Goal: Find specific page/section: Find specific page/section

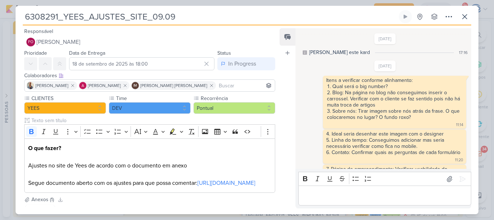
scroll to position [436, 0]
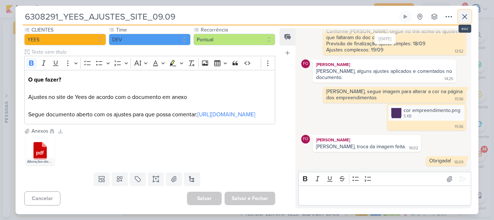
click at [465, 13] on icon at bounding box center [465, 16] width 9 height 9
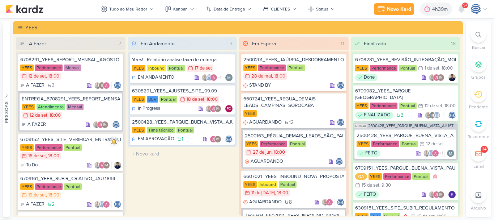
click at [479, 35] on icon at bounding box center [479, 35] width 6 height 6
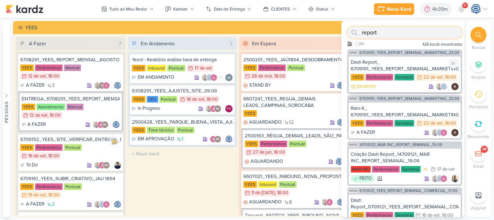
type input "report"
click at [416, 63] on div "Dash Report_ 6709191_YEES_REPORT_SEMANAL_MARKETING_23.09" at bounding box center [405, 65] width 108 height 13
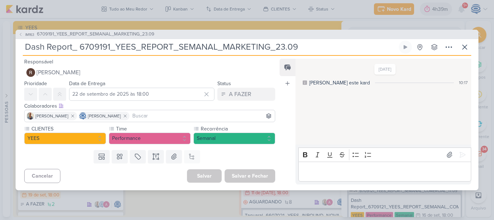
drag, startPoint x: 335, startPoint y: 44, endPoint x: 81, endPoint y: 48, distance: 254.7
click at [81, 48] on input "Dash Report_ 6709191_YEES_REPORT_SEMANAL_MARKETING_23.09" at bounding box center [210, 47] width 375 height 13
click at [298, 43] on input "Dash Report_ 6709191_YEES_REPORT_SEMANAL_MARKETING_23.09" at bounding box center [210, 47] width 375 height 13
click at [104, 31] on span "6709191_YEES_REPORT_SEMANAL_MARKETING_23.09" at bounding box center [96, 34] width 118 height 7
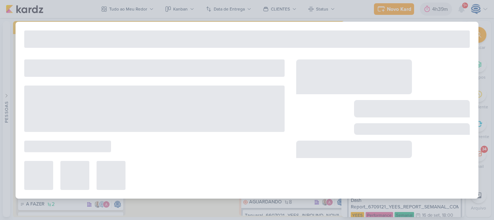
type input "6709191_YEES_REPORT_SEMANAL_MARKETING_23.09"
type input "23 de setembro de 2025 às 18:00"
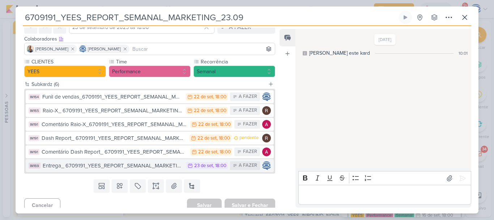
scroll to position [37, 0]
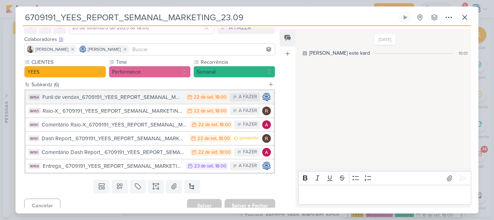
click at [127, 99] on div "Funil de vendas_6709191_YEES_REPORT_SEMANAL_MARKETING_23.09" at bounding box center [112, 97] width 140 height 8
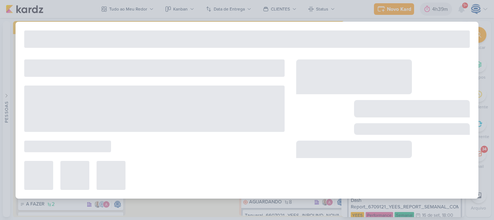
type input "Funil de vendas_6709191_YEES_REPORT_SEMANAL_MARKETING_23.09"
type input "22 de setembro de 2025 às 18:00"
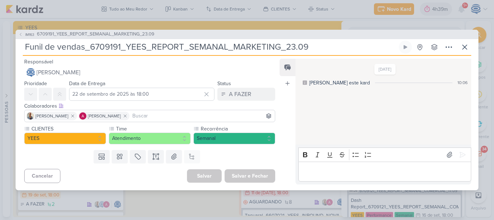
drag, startPoint x: 352, startPoint y: 181, endPoint x: 368, endPoint y: 170, distance: 19.4
click at [368, 170] on div "Rich Text Editor Bold Italic Underline Strikethrough Bulleted List Numbered Lis…" at bounding box center [384, 163] width 176 height 39
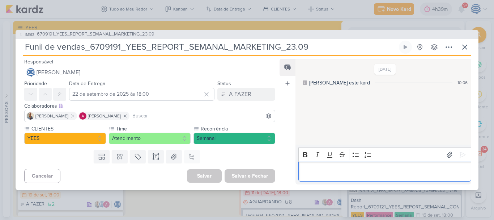
click at [368, 170] on p "Editor editing area: main" at bounding box center [384, 171] width 165 height 9
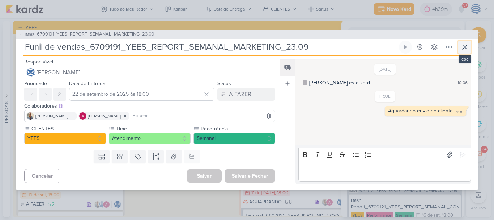
click at [466, 45] on icon at bounding box center [465, 47] width 9 height 9
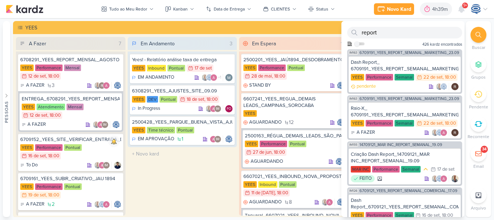
click at [480, 35] on icon at bounding box center [479, 35] width 6 height 6
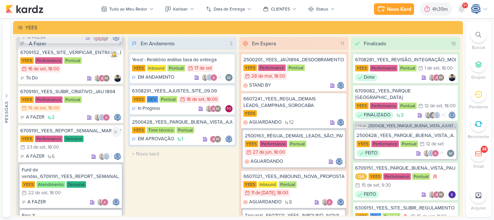
scroll to position [87, 0]
click at [97, 188] on div "YEES Atendimento Semanal 22/9 22 de set , 18:00" at bounding box center [71, 189] width 98 height 16
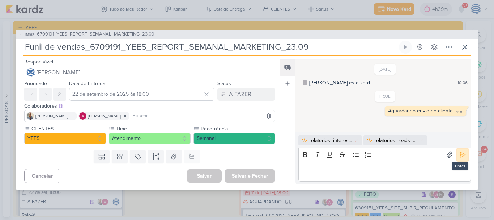
click at [461, 154] on icon at bounding box center [462, 154] width 7 height 7
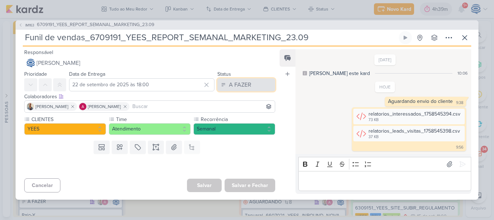
click at [233, 85] on div "A FAZER" at bounding box center [240, 84] width 22 height 9
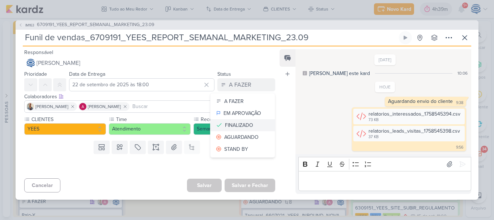
click at [238, 122] on div "FINALIZADO" at bounding box center [239, 125] width 28 height 8
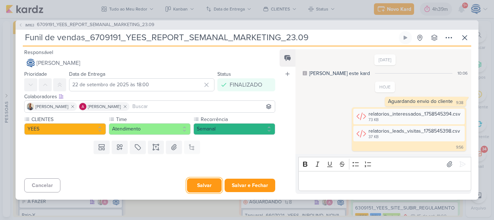
click at [204, 186] on button "Salvar" at bounding box center [204, 185] width 35 height 14
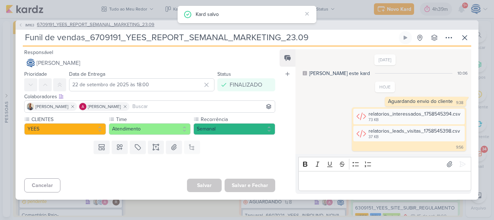
click at [130, 24] on span "6709191_YEES_REPORT_SEMANAL_MARKETING_23.09" at bounding box center [96, 24] width 118 height 7
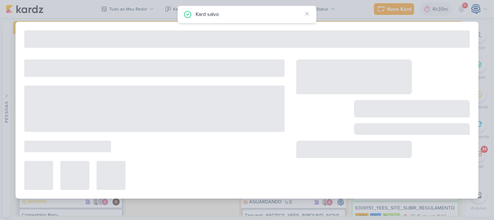
type input "6709191_YEES_REPORT_SEMANAL_MARKETING_23.09"
type input "23 de setembro de 2025 às 18:00"
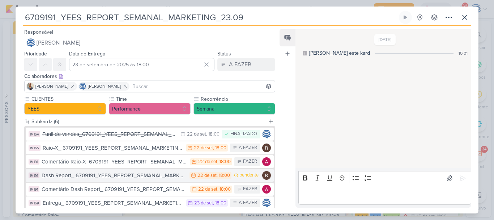
click at [139, 175] on div "Dash Report_ 6709191_YEES_REPORT_SEMANAL_MARKETING_23.09" at bounding box center [114, 175] width 144 height 8
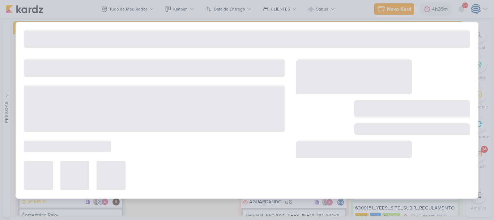
type input "Dash Report_ 6709191_YEES_REPORT_SEMANAL_MARKETING_23.09"
type input "22 de setembro de 2025 às 18:00"
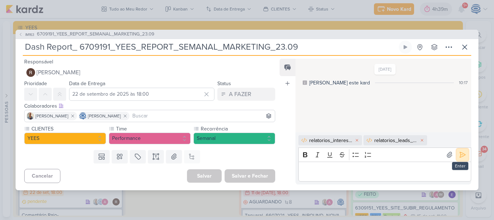
click at [462, 155] on icon at bounding box center [462, 154] width 5 height 5
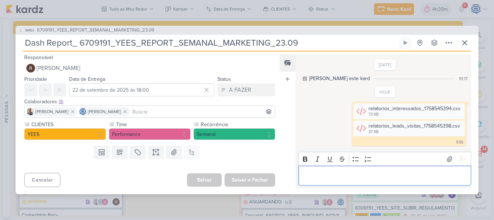
click at [421, 176] on p "Editor editing area: main" at bounding box center [384, 175] width 165 height 9
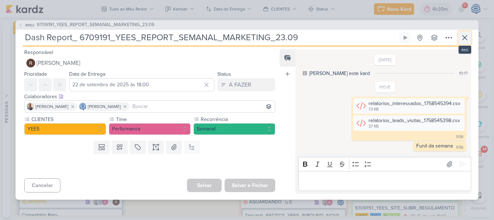
click at [464, 38] on icon at bounding box center [465, 37] width 9 height 9
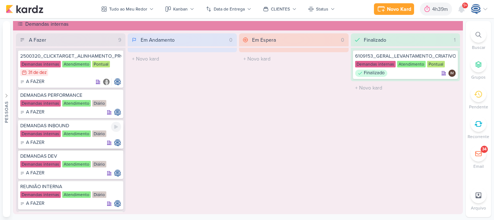
scroll to position [46, 0]
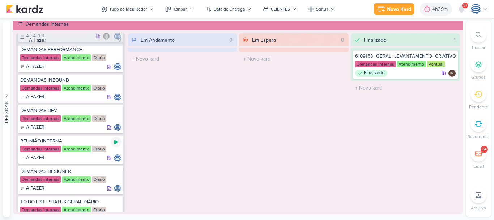
click at [115, 140] on icon at bounding box center [116, 142] width 6 height 6
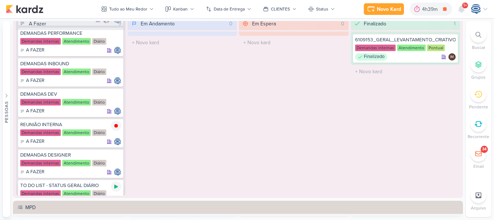
click at [111, 185] on div at bounding box center [116, 186] width 10 height 10
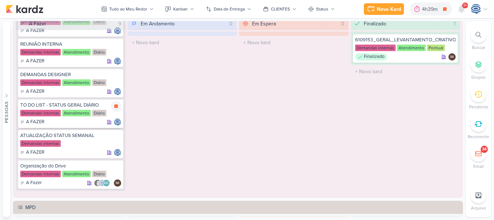
scroll to position [135, 0]
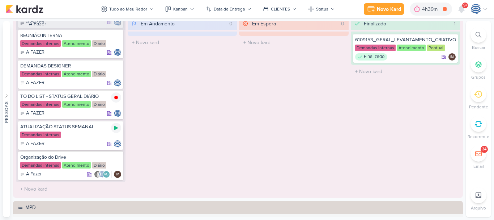
click at [111, 126] on div at bounding box center [116, 128] width 10 height 10
click at [117, 36] on icon at bounding box center [116, 37] width 6 height 6
drag, startPoint x: 340, startPoint y: 87, endPoint x: 347, endPoint y: 98, distance: 13.1
click at [347, 98] on div "A Fazer 9 2500320_CLICKTARGET_ALINHAMENTO_PROCESSOS_CLIENTES Demandas internas …" at bounding box center [238, 106] width 444 height 179
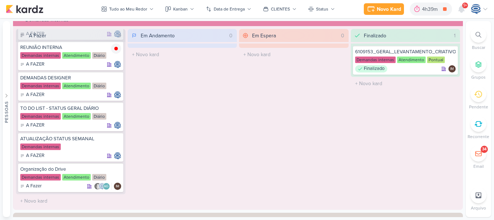
scroll to position [460, 0]
click at [479, 34] on icon at bounding box center [479, 35] width 6 height 6
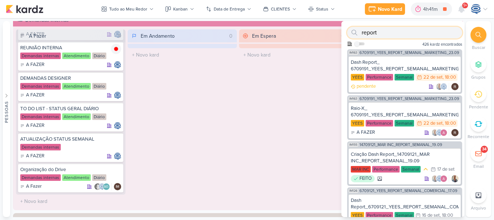
click at [416, 30] on input "report" at bounding box center [404, 33] width 115 height 12
click at [476, 30] on div at bounding box center [479, 35] width 16 height 16
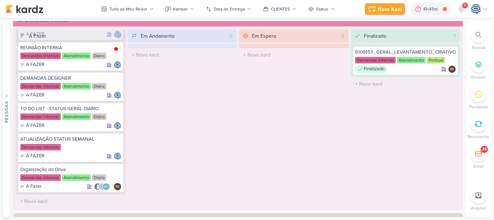
click at [476, 30] on div at bounding box center [479, 35] width 16 height 16
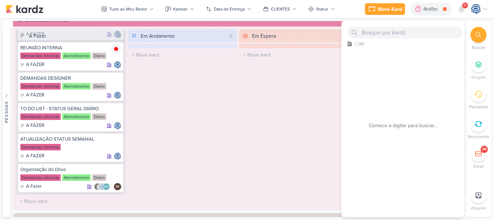
click at [475, 38] on div at bounding box center [479, 35] width 16 height 16
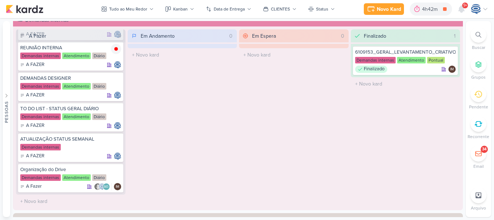
click at [480, 34] on icon at bounding box center [479, 35] width 6 height 6
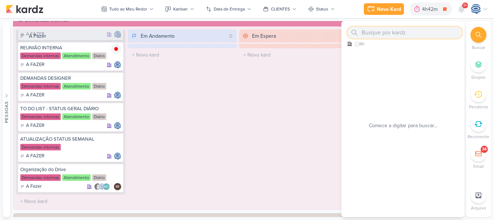
paste input "8709151_HINES_VN MILLENNIUM_LEVANTAMENTO_CRIATIVOS_ATIVOS"
drag, startPoint x: 399, startPoint y: 31, endPoint x: 361, endPoint y: 28, distance: 37.4
click at [361, 28] on div "8709151" at bounding box center [404, 33] width 115 height 12
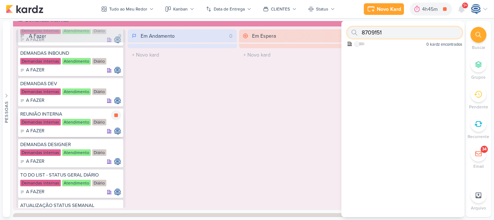
scroll to position [127, 0]
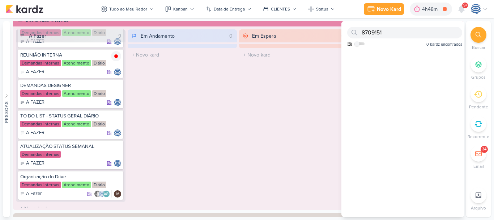
click at [477, 30] on div at bounding box center [479, 35] width 16 height 16
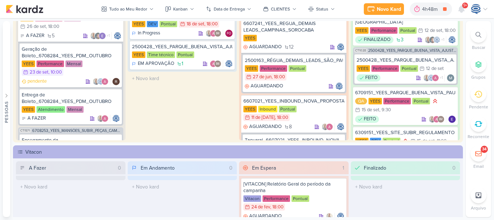
scroll to position [486, 0]
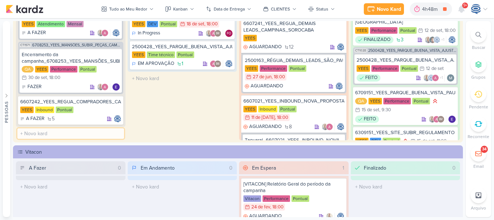
click at [65, 135] on input "text" at bounding box center [70, 133] width 107 height 10
click at [85, 113] on div "YEES Inbound Pontual" at bounding box center [70, 109] width 101 height 7
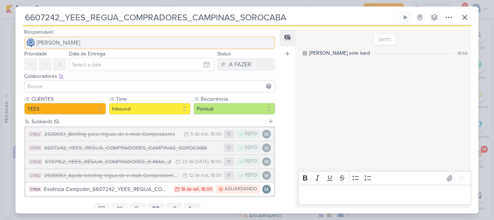
click at [74, 43] on span "[PERSON_NAME]" at bounding box center [59, 42] width 44 height 9
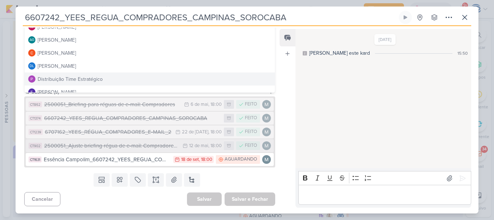
scroll to position [0, 0]
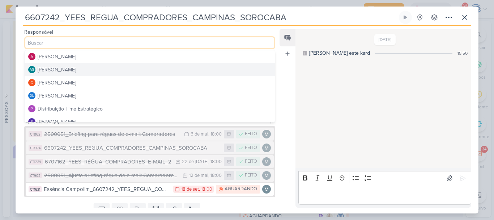
click at [283, 72] on div "Feed Atrelar email Solte o email para atrelar ao kard" at bounding box center [288, 118] width 16 height 178
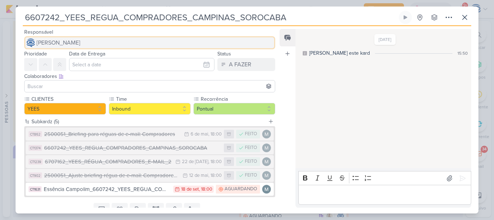
click at [173, 41] on button "[PERSON_NAME]" at bounding box center [149, 42] width 251 height 13
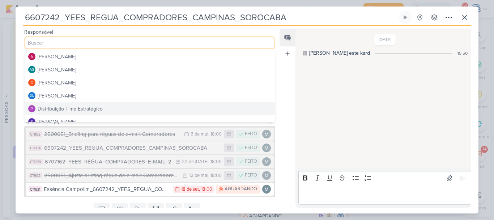
click at [295, 77] on div "Feed Atrelar email Solte o email para atrelar ao kard" at bounding box center [288, 118] width 16 height 178
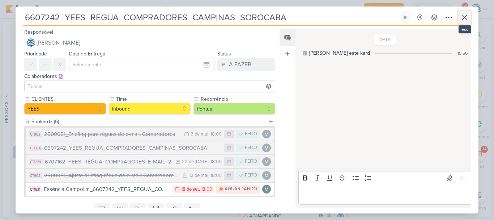
click at [466, 16] on icon at bounding box center [465, 17] width 4 height 4
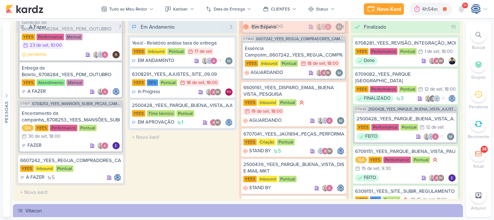
scroll to position [425, 0]
click at [317, 84] on div "6609161_YEES_DISPARO_EMAIL_BUENA VISTA_PESQUISA" at bounding box center [293, 90] width 101 height 13
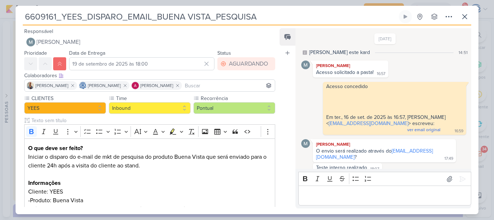
scroll to position [439, 0]
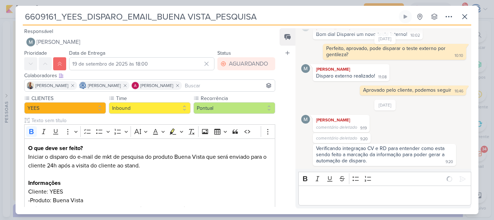
click at [404, 198] on p "Editor editing area: main" at bounding box center [384, 195] width 165 height 9
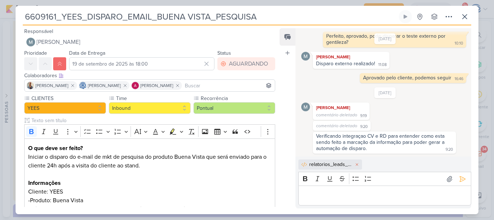
scroll to position [451, 0]
click at [404, 198] on p "Editor editing area: main" at bounding box center [384, 195] width 165 height 9
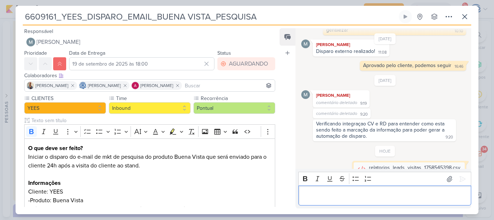
scroll to position [485, 0]
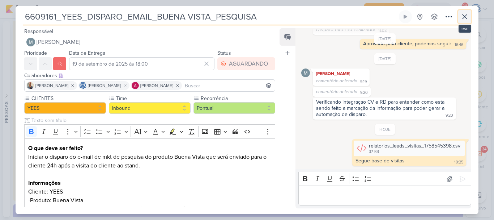
click at [459, 18] on button at bounding box center [464, 16] width 13 height 13
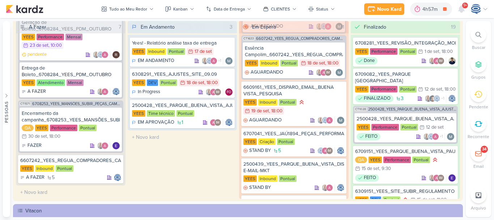
click at [479, 35] on icon at bounding box center [479, 35] width 6 height 6
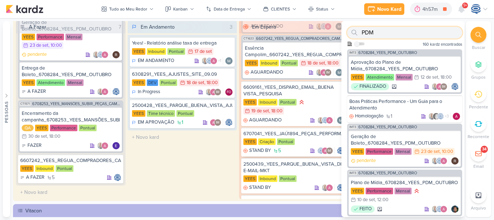
type input "PDM"
click at [414, 52] on span "6708284_YEES_PDM_OUTUBRO" at bounding box center [388, 53] width 59 height 4
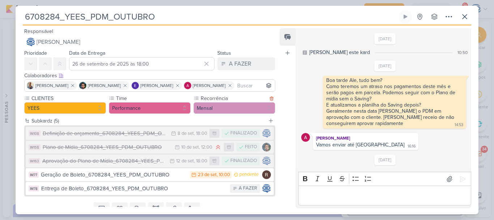
scroll to position [47, 0]
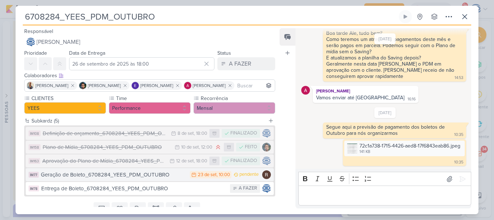
click at [119, 177] on div "Geração de Boleto_6708284_YEES_PDM_OUTUBRO" at bounding box center [113, 174] width 145 height 8
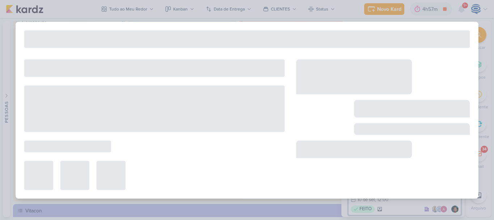
type input "Geração de Boleto_6708284_YEES_PDM_OUTUBRO"
type input "23 de setembro de 2025 às 10:00"
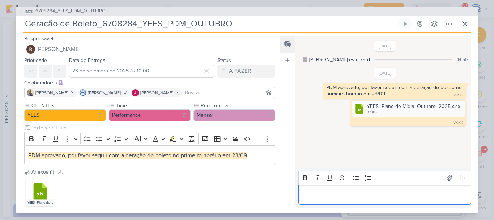
click at [353, 198] on p "Editor editing area: main" at bounding box center [384, 194] width 165 height 9
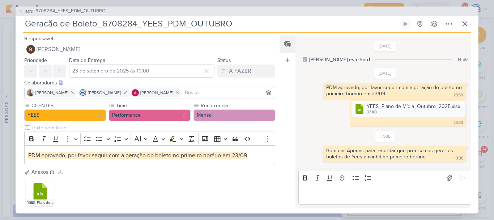
click at [85, 8] on span "6708284_YEES_PDM_OUTUBRO" at bounding box center [70, 11] width 70 height 7
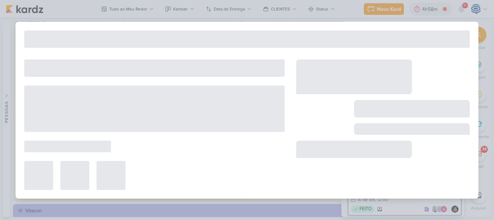
type input "6708284_YEES_PDM_OUTUBRO"
type input "26 de setembro de 2025 às 18:00"
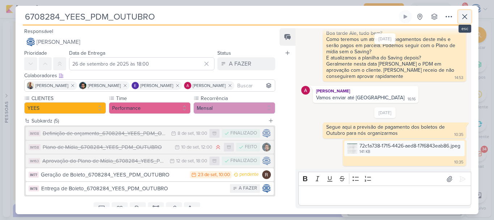
click at [462, 21] on button at bounding box center [464, 16] width 13 height 13
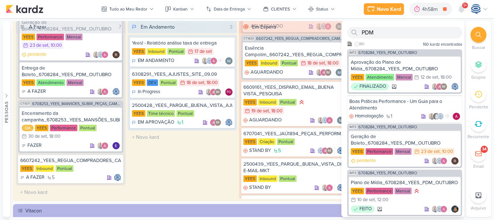
click at [471, 37] on div at bounding box center [479, 35] width 16 height 16
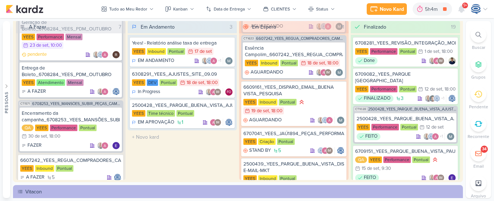
click at [480, 32] on icon at bounding box center [479, 35] width 6 height 6
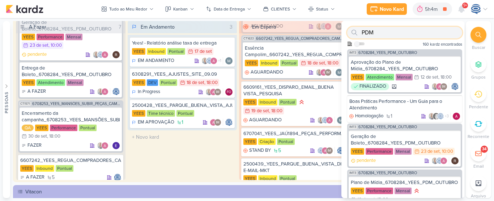
paste input "7409121_MPD_MOST_DESDOBRAMENTO_CRIATIVOS"
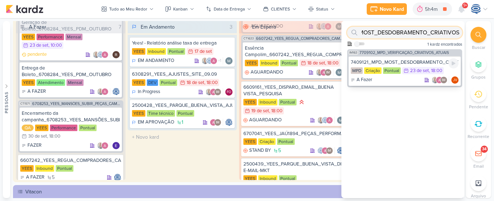
type input "7409121_MPD_MOST_DESDOBRAMENTO_CRIATIVOS"
click at [395, 63] on div "7409121_MPD_MOST_DESDOBRAMENTO_CRIATIVOS" at bounding box center [405, 62] width 108 height 7
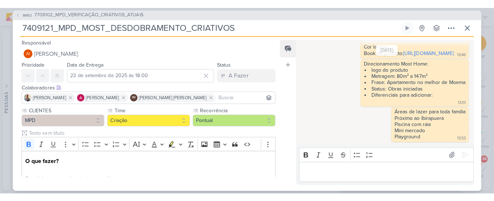
scroll to position [301, 0]
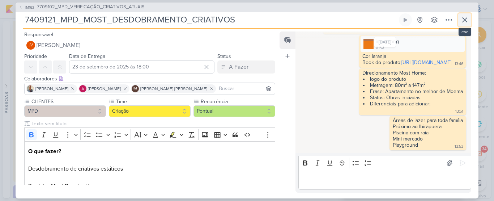
click at [463, 22] on icon at bounding box center [465, 20] width 4 height 4
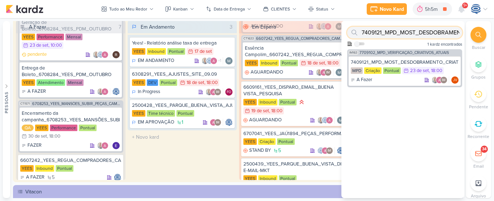
click at [429, 36] on input "7409121_MPD_MOST_DESDOBRAMENTO_CRIATIVOS" at bounding box center [404, 33] width 115 height 12
paste input "7409123_MPD_FLORÁ_DESDOBRAMENTO_CRIATIVOS"
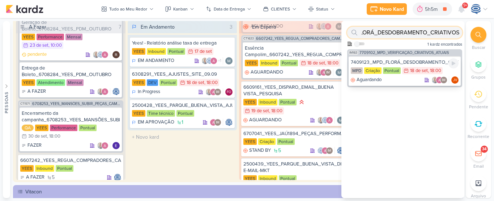
type input "7409123_MPD_FLORÁ_DESDOBRAMENTO_CRIATIVOS"
click at [404, 64] on div "7409123_MPD_FLORÁ_DESDOBRAMENTO_CRIATIVOS" at bounding box center [405, 62] width 108 height 7
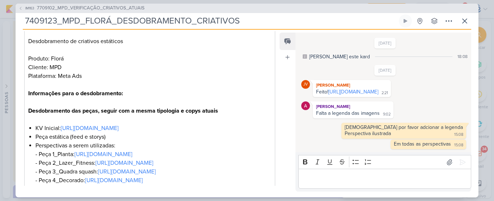
scroll to position [129, 0]
click at [319, 23] on input "7409123_MPD_FLORÁ_DESDOBRAMENTO_CRIATIVOS" at bounding box center [210, 20] width 375 height 13
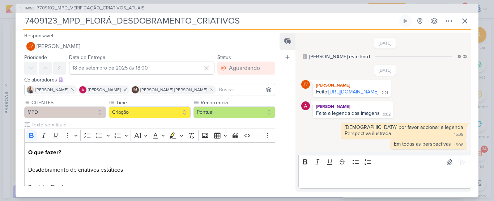
scroll to position [0, 0]
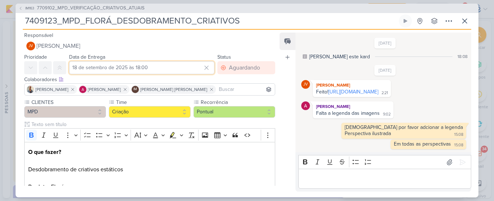
click at [171, 64] on input "18 de setembro de 2025 às 18:00" at bounding box center [141, 67] width 145 height 13
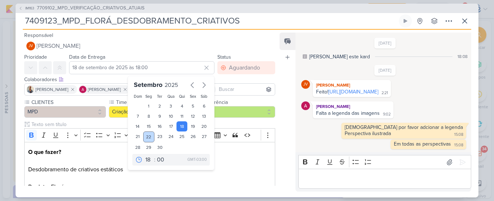
click at [144, 137] on div "22" at bounding box center [148, 136] width 11 height 11
type input "22 de setembro de 2025 às 18:00"
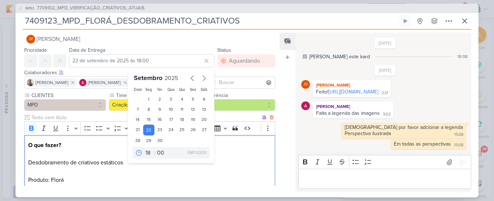
click at [171, 175] on p "Produto: Florá Cliente: MPD Plataforma: Meta Ads" at bounding box center [149, 192] width 243 height 35
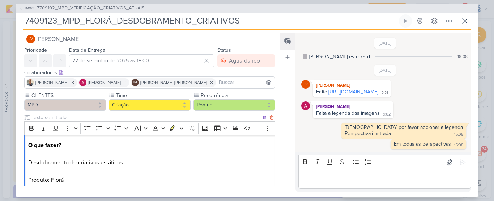
scroll to position [225, 0]
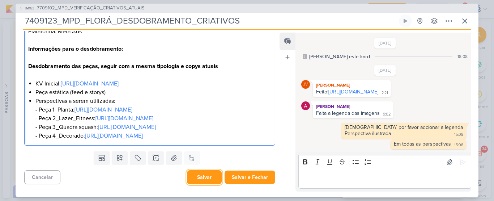
click at [194, 175] on button "Salvar" at bounding box center [204, 177] width 35 height 14
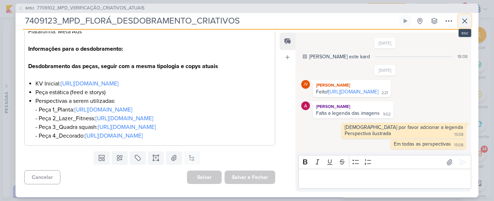
click at [466, 17] on icon at bounding box center [465, 21] width 9 height 9
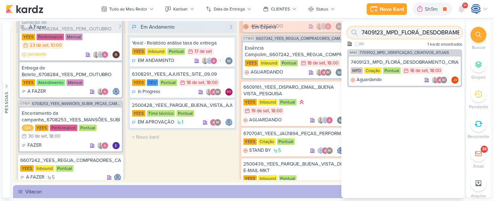
click at [430, 35] on input "7409123_MPD_FLORÁ_DESDOBRAMENTO_CRIATIVOS" at bounding box center [404, 33] width 115 height 12
paste input "8407171_HINES_VN_MILLENNIUM_DESDOBRAMENTO_DE_PEÇAS_V1"
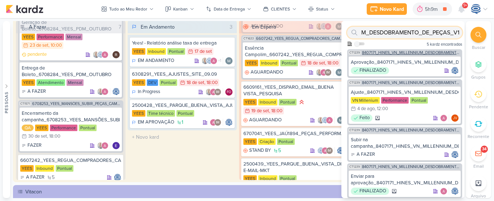
type input "8407171_HINES_VN_MILLENNIUM_DESDOBRAMENTO_DE_PEÇAS_V1"
click at [411, 52] on span "8407171_HINES_VN_MILLENNIUM_DESDOBRAMENTO_DE_PEÇAS_V1" at bounding box center [411, 53] width 99 height 4
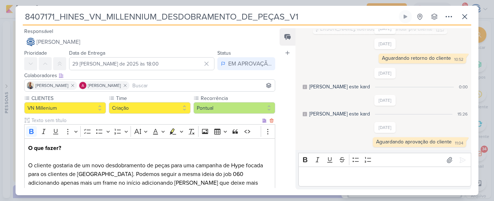
scroll to position [301, 0]
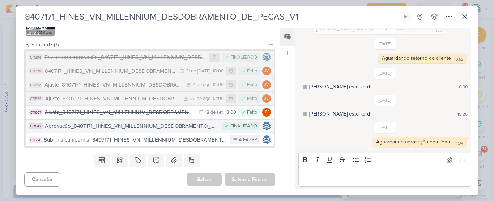
click at [185, 126] on div "Aprovação_8407171_HINES_VN_MILLENNIUM_DESDOBRAMENTO_DE_PEÇAS_V1" at bounding box center [131, 126] width 173 height 8
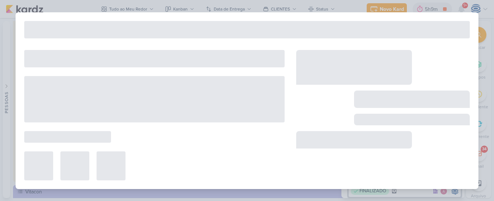
type input "Aprovação_8407171_HINES_VN_MILLENNIUM_DESDOBRAMENTO_DE_PEÇAS_V1"
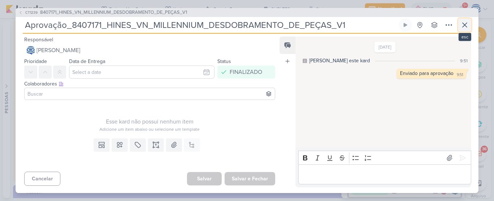
click at [464, 26] on icon at bounding box center [465, 25] width 9 height 9
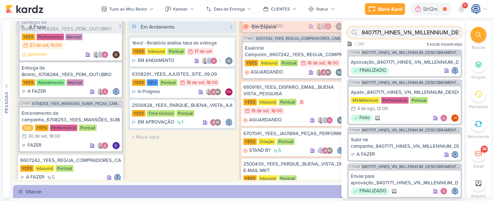
click at [413, 33] on input "8407171_HINES_VN_MILLENNIUM_DESDOBRAMENTO_DE_PEÇAS_V1" at bounding box center [404, 33] width 115 height 12
paste input "708293_HINES_REPORT_MENSAL_AGOSTO"
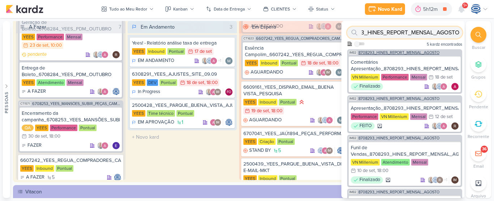
type input "8708293_HINES_REPORT_MENSAL_AGOSTO"
click at [399, 53] on span "8708293_HINES_REPORT_MENSAL_AGOSTO" at bounding box center [399, 53] width 81 height 4
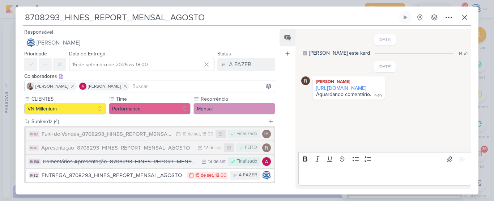
click at [106, 161] on div "Comentários Apresentação_8708293_HINES_REPORT_MENSAL_AGOSTO" at bounding box center [120, 161] width 155 height 8
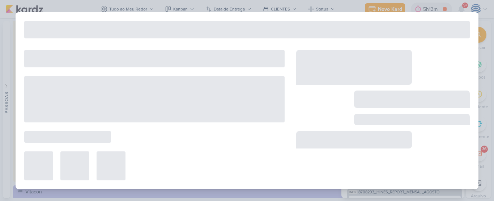
type input "Comentários Apresentação_8708293_HINES_REPORT_MENSAL_AGOSTO"
type input "18 de setembro de 2025 às 23:59"
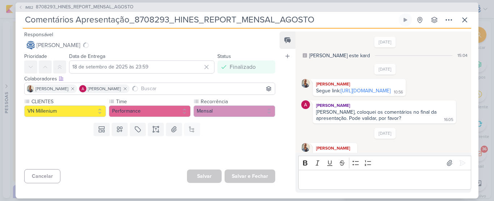
scroll to position [60, 0]
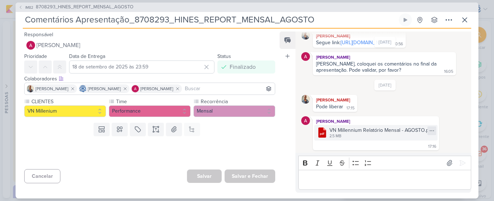
click at [432, 131] on icon at bounding box center [432, 131] width 6 height 6
click at [415, 159] on button "Baixar" at bounding box center [406, 154] width 58 height 10
click at [101, 9] on span "8708293_HINES_REPORT_MENSAL_AGOSTO" at bounding box center [85, 7] width 98 height 7
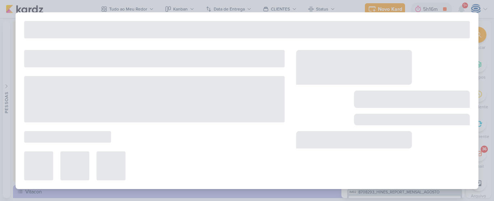
type input "8708293_HINES_REPORT_MENSAL_AGOSTO"
type input "15 de setembro de 2025 às 18:00"
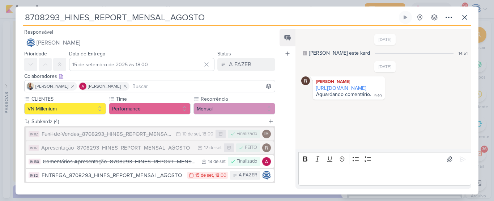
scroll to position [35, 0]
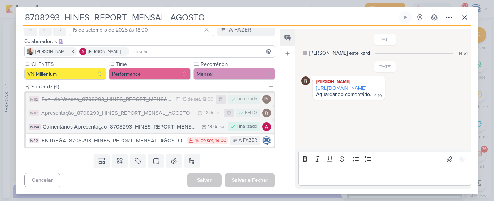
click at [161, 127] on div "Comentários Apresentação_8708293_HINES_REPORT_MENSAL_AGOSTO" at bounding box center [120, 127] width 155 height 8
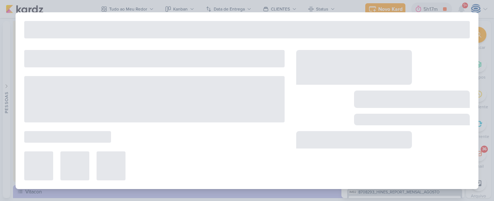
type input "Comentários Apresentação_8708293_HINES_REPORT_MENSAL_AGOSTO"
type input "18 de setembro de 2025 às 23:59"
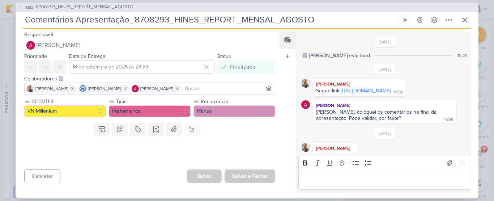
scroll to position [60, 0]
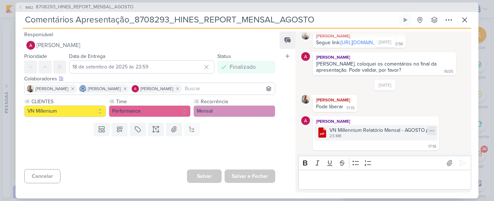
click at [431, 131] on icon at bounding box center [432, 131] width 6 height 6
click at [411, 154] on button "Baixar" at bounding box center [406, 154] width 58 height 10
drag, startPoint x: 330, startPoint y: 19, endPoint x: 131, endPoint y: 10, distance: 199.2
click at [131, 10] on div "IM82 8708293_HINES_REPORT_MENSAL_AGOSTO Comentários Apresentação_8708293_HINES_…" at bounding box center [247, 101] width 463 height 196
click at [224, 145] on div at bounding box center [147, 152] width 263 height 27
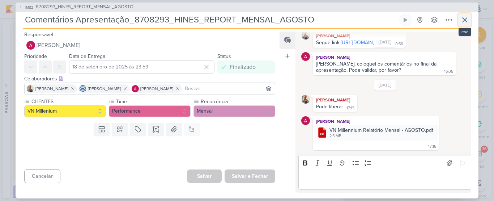
click at [463, 21] on icon at bounding box center [465, 20] width 9 height 9
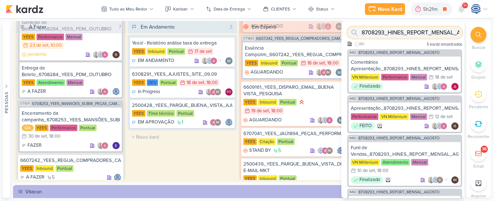
click at [438, 29] on input "8708293_HINES_REPORT_MENSAL_AGOSTO" at bounding box center [404, 33] width 115 height 12
paste input "14408281_MAR INC_SUBLIME_JARDINS_DESDOBRAMENTO_PEÇAS_META_ADS"
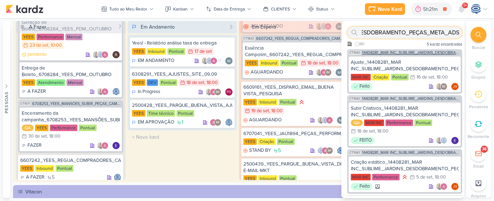
type input "14408281_MAR INC_SUBLIME_JARDINS_DESDOBRAMENTO_PEÇAS_META_ADS"
click at [389, 52] on span "14408281_MAR INC_SUBLIME_JARDINS_DESDOBRAMENTO_PEÇAS_META_ADS" at bounding box center [411, 53] width 99 height 4
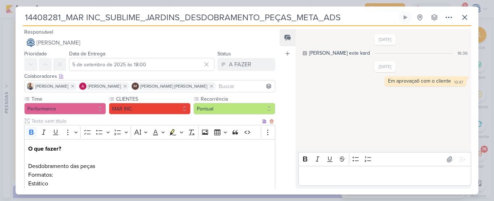
scroll to position [167, 0]
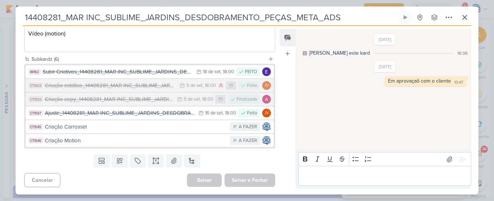
click at [308, 105] on div "[DATE] [PERSON_NAME] este kard 16:36 [DATE] 10:47 10:47" at bounding box center [383, 89] width 175 height 119
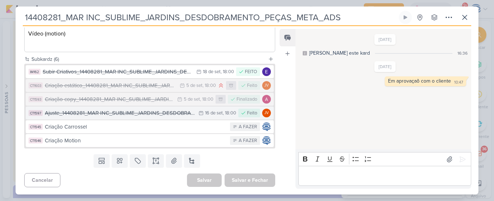
click at [113, 116] on div "Ajuste_14408281_MAR INC_SUBLIME_JARDINS_DESDOBRAMENTO_PEÇAS_META_ADS" at bounding box center [120, 113] width 150 height 8
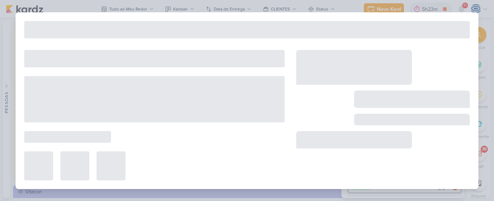
type input "Ajuste_14408281_MAR INC_SUBLIME_JARDINS_DESDOBRAMENTO_PEÇAS_META_ADS"
type input "16 de setembro de 2025 às 18:00"
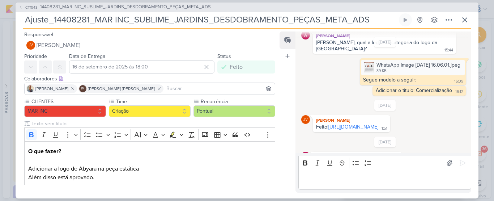
scroll to position [27, 0]
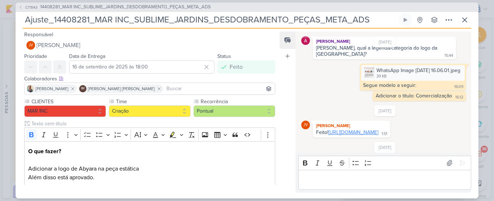
click at [336, 130] on link "[URL][DOMAIN_NAME]" at bounding box center [354, 132] width 50 height 6
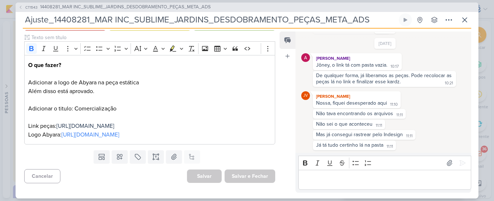
scroll to position [0, 0]
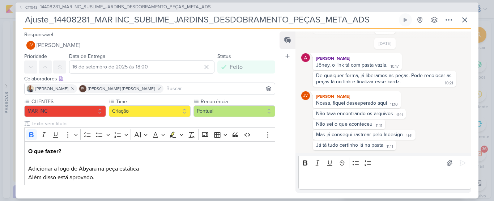
click at [154, 8] on span "14408281_MAR INC_SUBLIME_JARDINS_DESDOBRAMENTO_PEÇAS_META_ADS" at bounding box center [125, 7] width 171 height 7
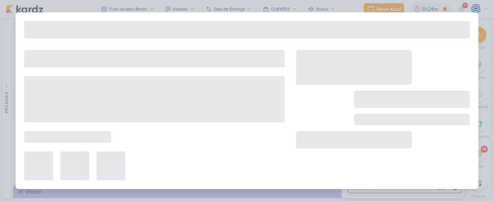
type input "14408281_MAR INC_SUBLIME_JARDINS_DESDOBRAMENTO_PEÇAS_META_ADS"
type input "5 de setembro de 2025 às 18:00"
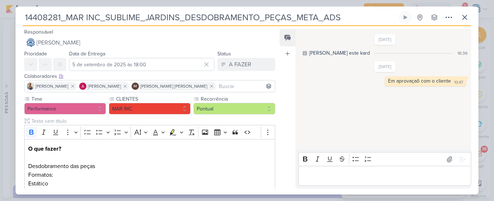
scroll to position [167, 0]
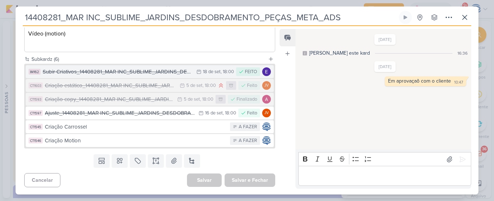
drag, startPoint x: 145, startPoint y: 73, endPoint x: 137, endPoint y: 72, distance: 7.7
click at [137, 72] on div "Subir Criativos_14408281_MAR INC_SUBLIME_JARDINS_DESDOBRAMENTO_PEÇAS_META_ADS" at bounding box center [118, 72] width 150 height 8
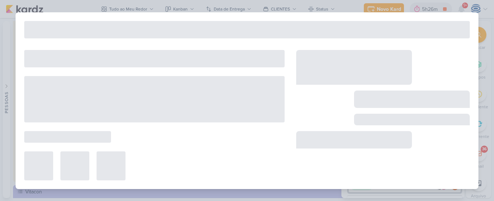
type input "Subir Criativos_14408281_MAR INC_SUBLIME_JARDINS_DESDOBRAMENTO_PEÇAS_META_ADS"
type input "18 de setembro de 2025 às 18:00"
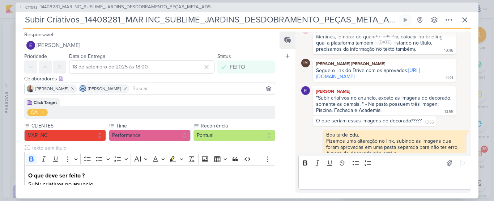
scroll to position [98, 0]
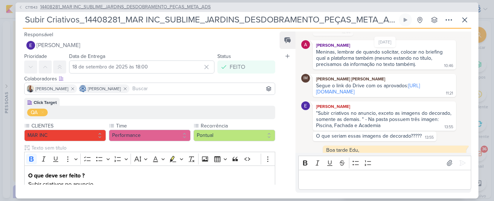
click at [200, 7] on span "14408281_MAR INC_SUBLIME_JARDINS_DESDOBRAMENTO_PEÇAS_META_ADS" at bounding box center [125, 7] width 171 height 7
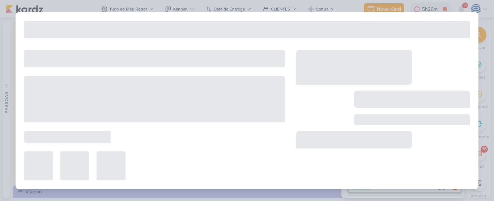
type input "14408281_MAR INC_SUBLIME_JARDINS_DESDOBRAMENTO_PEÇAS_META_ADS"
type input "5 de setembro de 2025 às 18:00"
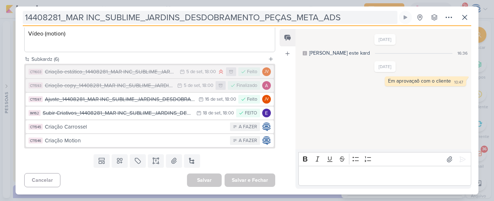
scroll to position [127, 0]
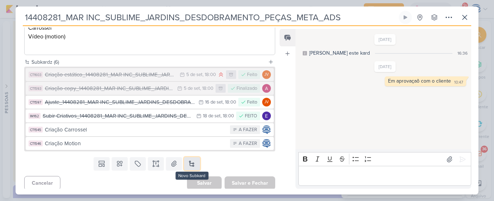
click at [194, 160] on button at bounding box center [192, 163] width 16 height 13
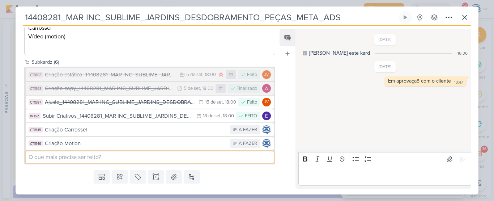
scroll to position [179, 0]
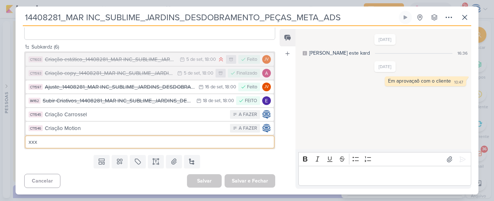
type input "xxx"
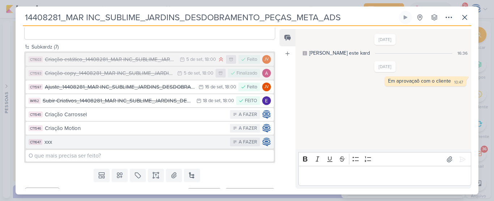
click at [216, 143] on div "xxx" at bounding box center [136, 142] width 182 height 8
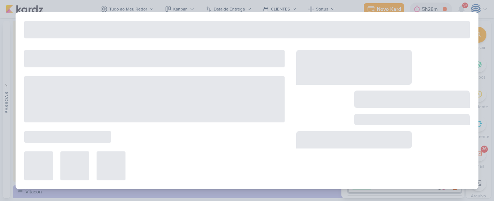
type input "xxx"
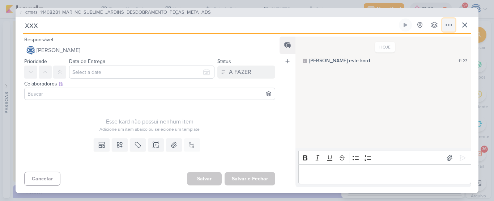
click at [452, 25] on icon at bounding box center [449, 25] width 6 height 1
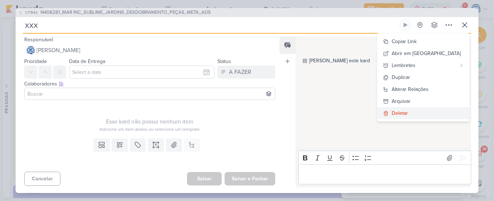
click at [389, 113] on icon at bounding box center [386, 113] width 6 height 6
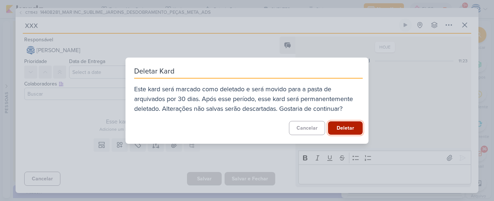
click at [340, 128] on button "Deletar" at bounding box center [345, 127] width 35 height 13
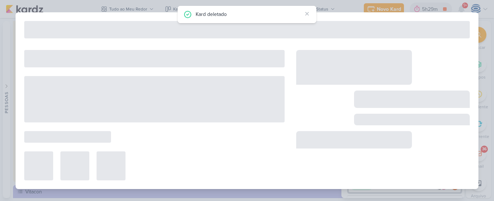
type input "14408281_MAR INC_SUBLIME_JARDINS_DESDOBRAMENTO_PEÇAS_META_ADS"
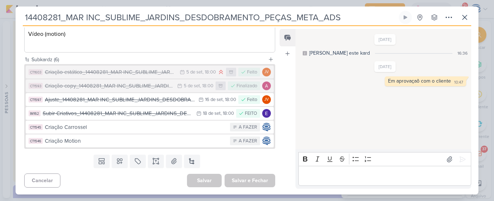
scroll to position [127, 0]
click at [466, 16] on icon at bounding box center [465, 17] width 4 height 4
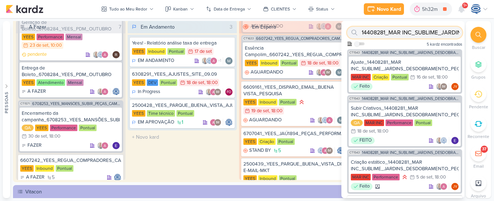
click at [430, 34] on input "14408281_MAR INC_SUBLIME_JARDINS_DESDOBRAMENTO_PEÇAS_META_ADS" at bounding box center [404, 33] width 115 height 12
type input "1"
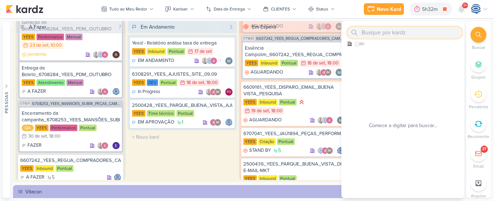
paste input "6708291_YEES_REPORT_MENSAL_AGOSTO"
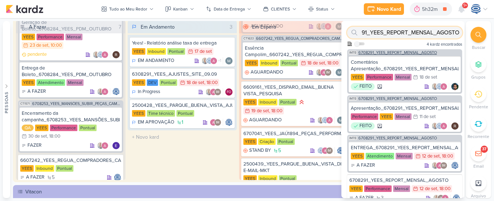
type input "6708291_YEES_REPORT_MENSAL_AGOSTO"
click at [415, 53] on span "6708291_YEES_REPORT_MENSAL_AGOSTO" at bounding box center [398, 53] width 79 height 4
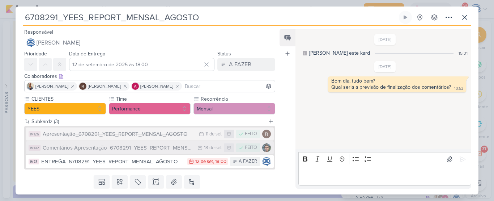
click at [143, 144] on div "Comentários Apresentação_6708291_YEES_REPORT_MENSAL_AGOSTO" at bounding box center [118, 148] width 151 height 8
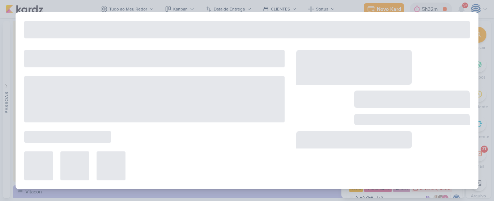
type input "Comentários Apresentação_6708291_YEES_REPORT_MENSAL_AGOSTO"
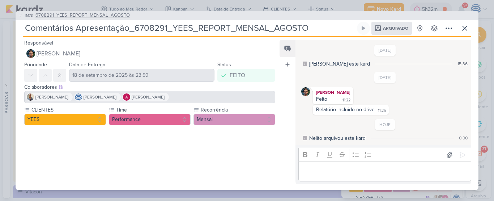
click at [67, 14] on span "6708291_YEES_REPORT_MENSAL_AGOSTO" at bounding box center [82, 15] width 94 height 7
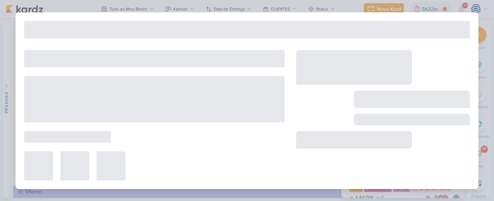
type input "6708291_YEES_REPORT_MENSAL_AGOSTO"
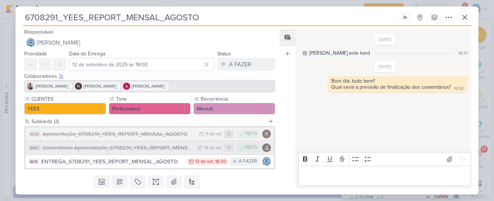
click at [137, 152] on button "IM192 Comentários Apresentação_6708291_YEES_REPORT_MENSAL_AGOSTO 18/9 18 de set…" at bounding box center [150, 147] width 248 height 13
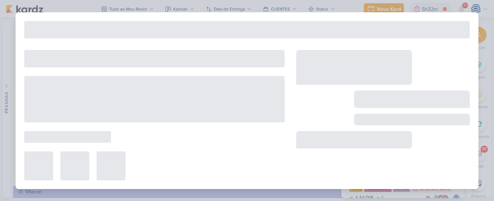
type input "Comentários Apresentação_6708291_YEES_REPORT_MENSAL_AGOSTO"
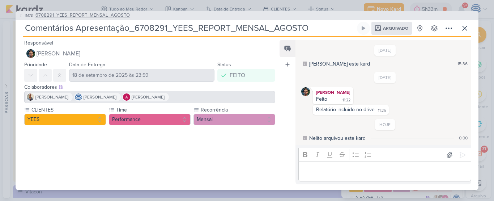
click at [75, 13] on span "6708291_YEES_REPORT_MENSAL_AGOSTO" at bounding box center [82, 15] width 94 height 7
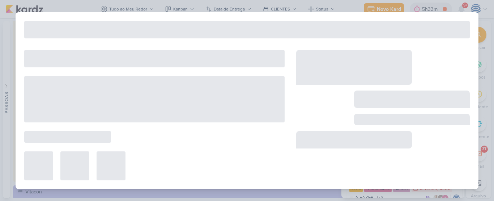
type input "6708291_YEES_REPORT_MENSAL_AGOSTO"
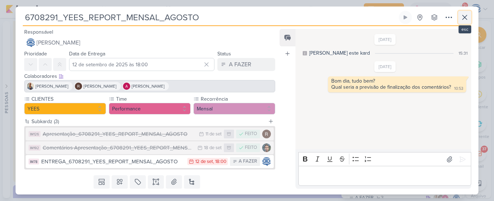
click at [466, 20] on icon at bounding box center [465, 17] width 9 height 9
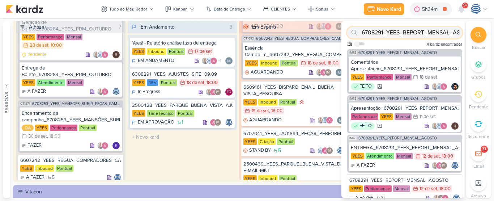
click at [382, 32] on input "6708291_YEES_REPORT_MENSAL_AGOSTO" at bounding box center [404, 33] width 115 height 12
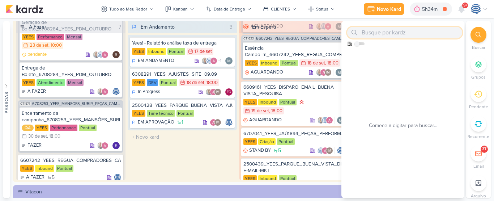
paste input "6709152_YEES_SITE_VERIFICAR_ENTRADA_DE_LEADS"
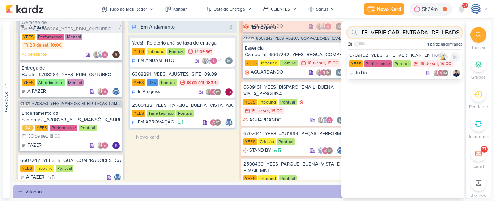
type input "6709152_YEES_SITE_VERIFICAR_ENTRADA_DE_LEADS"
click at [407, 56] on div "6709152_YEES_SITE_VERIFICAR_ENTRADA_DE_LEADS" at bounding box center [404, 55] width 111 height 7
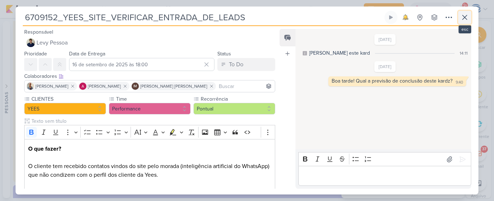
click at [464, 19] on icon at bounding box center [465, 17] width 9 height 9
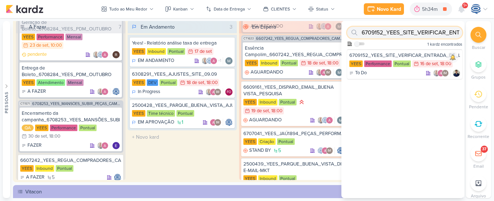
click at [437, 30] on input "6709152_YEES_SITE_VERIFICAR_ENTRADA_DE_LEADS" at bounding box center [404, 33] width 115 height 12
paste input "2500428_YEES_PARQUE_BUENA_VISTA_AJUSTE_LP"
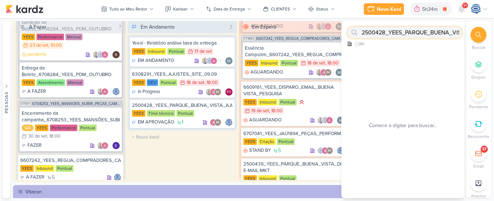
scroll to position [0, 45]
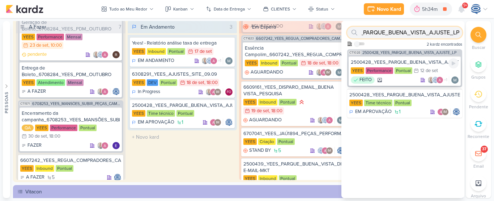
type input "2500428_YEES_PARQUE_BUENA_VISTA_AJUSTE_LP"
click at [397, 64] on div "2500428_YEES_PARQUE_BUENA_VISTA_AJUSTE_LP" at bounding box center [405, 62] width 108 height 7
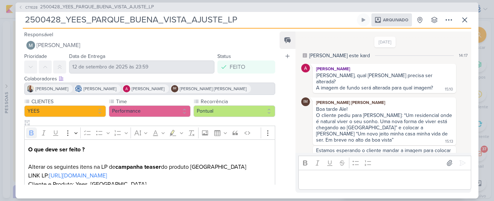
scroll to position [245, 0]
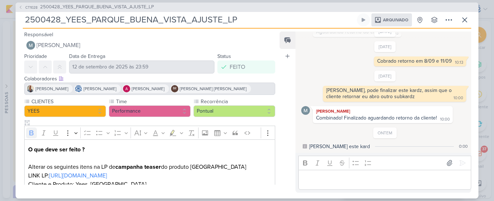
click at [334, 179] on p "Editor editing area: main" at bounding box center [384, 179] width 165 height 9
click at [364, 177] on p "Editor editing area: main" at bounding box center [384, 179] width 165 height 9
click at [364, 178] on p "Editor editing area: main" at bounding box center [384, 179] width 165 height 9
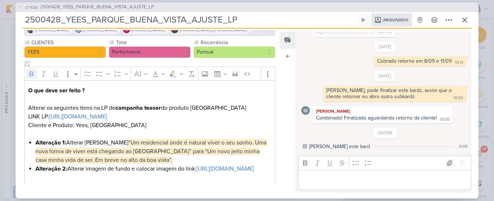
scroll to position [77, 0]
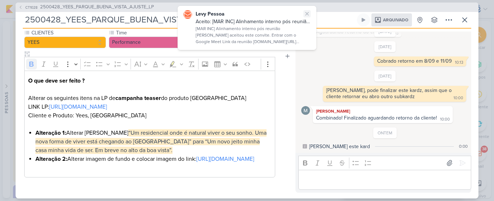
click at [309, 11] on icon at bounding box center [307, 14] width 6 height 6
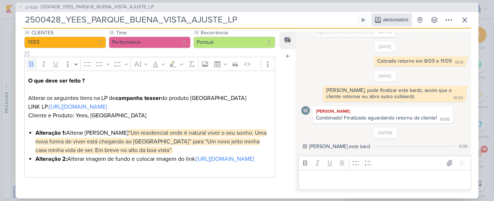
click at [321, 130] on div "ONTEM Mariana arquivou este kard 0:00" at bounding box center [385, 138] width 168 height 23
click at [125, 6] on span "2500428_YEES_PARQUE_BUENA_VISTA_AJUSTE_LP" at bounding box center [97, 7] width 114 height 7
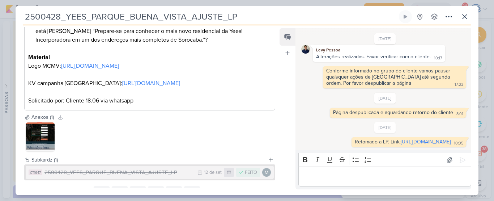
scroll to position [262, 0]
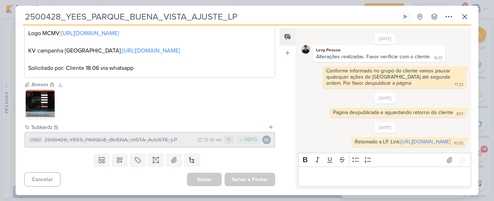
click at [185, 140] on div "2500428_YEES_PARQUE_BUENA_VISTA_AJUSTE_LP" at bounding box center [119, 140] width 149 height 8
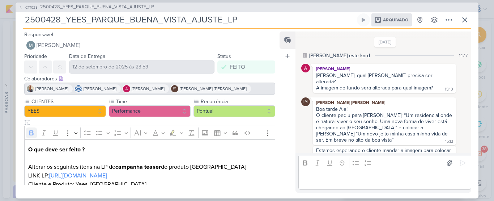
scroll to position [245, 0]
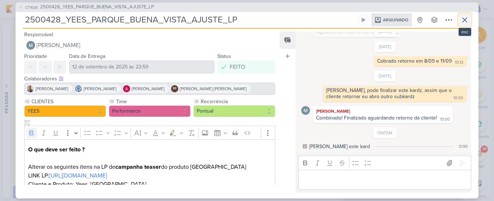
click at [461, 20] on icon at bounding box center [465, 20] width 9 height 9
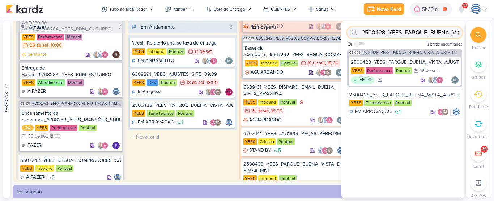
click at [442, 35] on input "2500428_YEES_PARQUE_BUENA_VISTA_AJUSTE_LP" at bounding box center [404, 33] width 115 height 12
paste input "6709153_YEES_LEVANTAMENTO_DE_CRIATIVOS_ATIVOS"
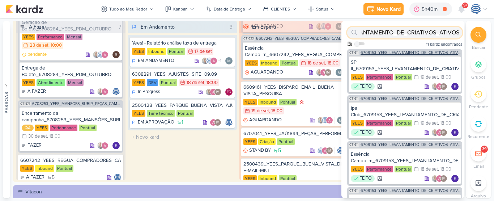
type input "6709153_YEES_LEVANTAMENTO_DE_CRIATIVOS_ATIVOS"
click at [411, 53] on span "6709153_YEES_LEVANTAMENTO_DE_CRIATIVOS_ATIVOS" at bounding box center [411, 53] width 100 height 4
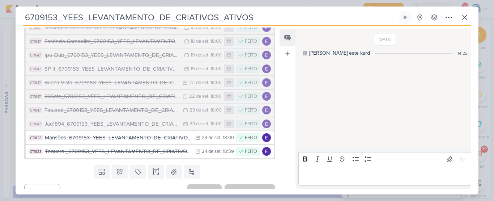
scroll to position [217, 0]
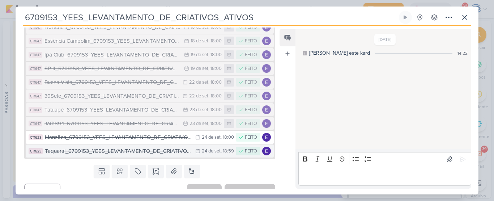
click at [113, 147] on div "Taquaral_6709153_YEES_LEVANTAMENTO_DE_CRIATIVOS_ATIVOS" at bounding box center [118, 151] width 147 height 8
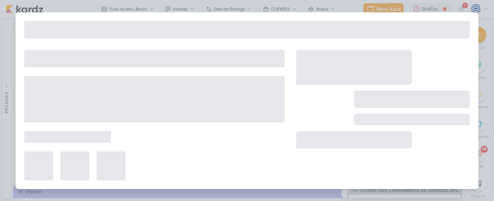
type input "Taquaral_6709153_YEES_LEVANTAMENTO_DE_CRIATIVOS_ATIVOS"
type input "24 de setembro de 2025 às 18:59"
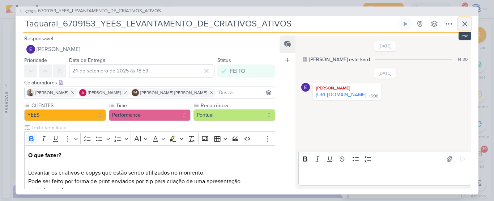
click at [465, 23] on icon at bounding box center [465, 24] width 9 height 9
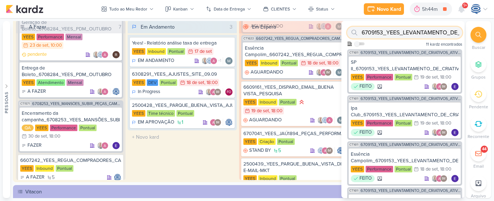
click at [436, 33] on input "6709153_YEES_LEVANTAMENTO_DE_CRIATIVOS_ATIVOS" at bounding box center [404, 33] width 115 height 12
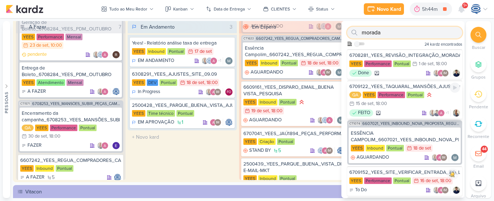
type input "morada"
click at [426, 89] on div "6709122_YEES_TAQUARAL_MANSÕES_AJUSTE_CAMPANHA_MIA" at bounding box center [404, 86] width 111 height 7
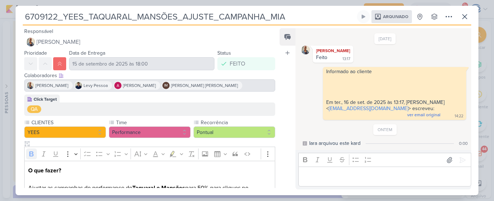
scroll to position [69, 0]
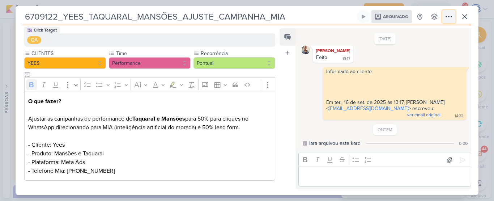
click at [446, 17] on icon at bounding box center [449, 16] width 9 height 9
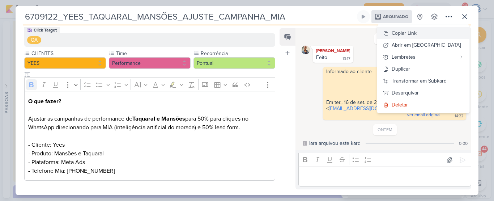
click at [432, 38] on button "Copiar Link" at bounding box center [423, 33] width 92 height 12
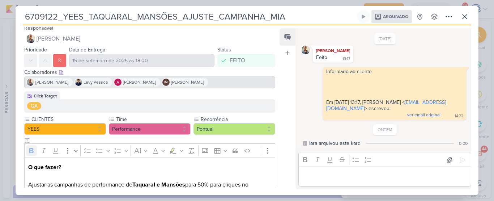
scroll to position [69, 0]
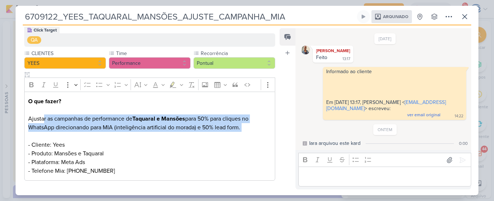
drag, startPoint x: 42, startPoint y: 119, endPoint x: 113, endPoint y: 133, distance: 71.6
click at [113, 133] on p "Ajustar as campanhas de performance de Taquaral e Mansões para 50% para cliques…" at bounding box center [149, 144] width 243 height 61
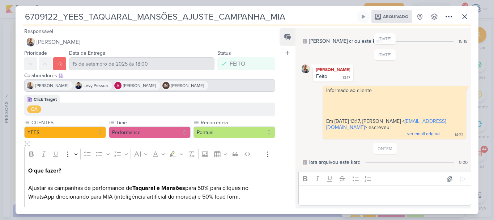
scroll to position [11, 0]
click at [465, 16] on icon at bounding box center [465, 16] width 4 height 4
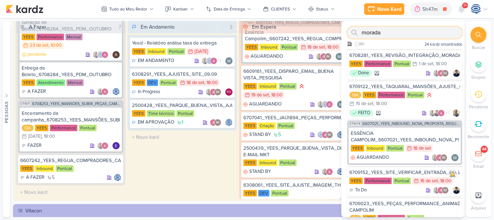
click at [439, 35] on input "morada" at bounding box center [404, 33] width 115 height 12
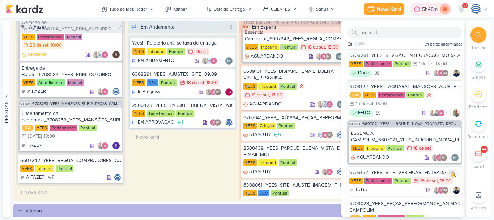
click at [442, 10] on icon at bounding box center [445, 9] width 10 height 10
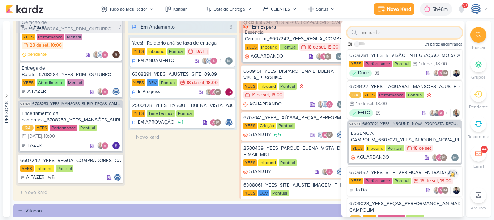
click at [422, 34] on input "morada" at bounding box center [404, 33] width 115 height 12
click at [484, 37] on div at bounding box center [479, 35] width 16 height 16
